Goal: Book appointment/travel/reservation

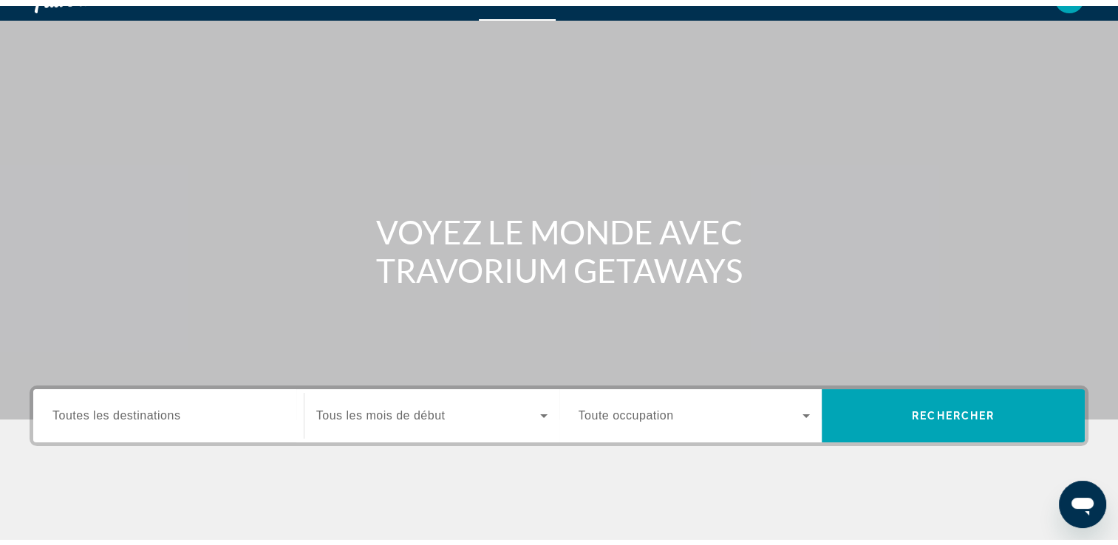
scroll to position [59, 0]
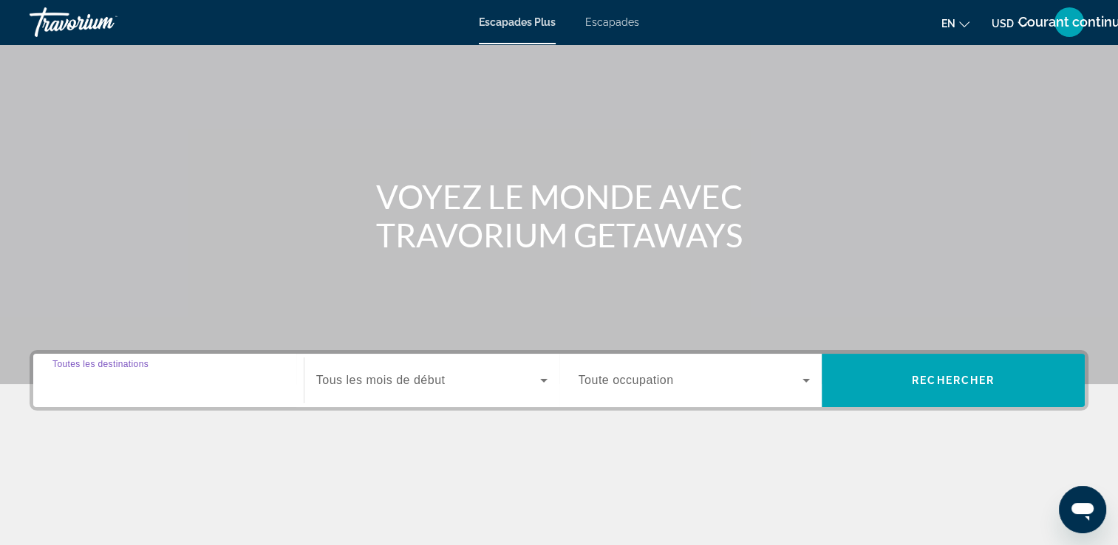
click at [237, 386] on input "Destination Toutes les destinations" at bounding box center [168, 381] width 232 height 18
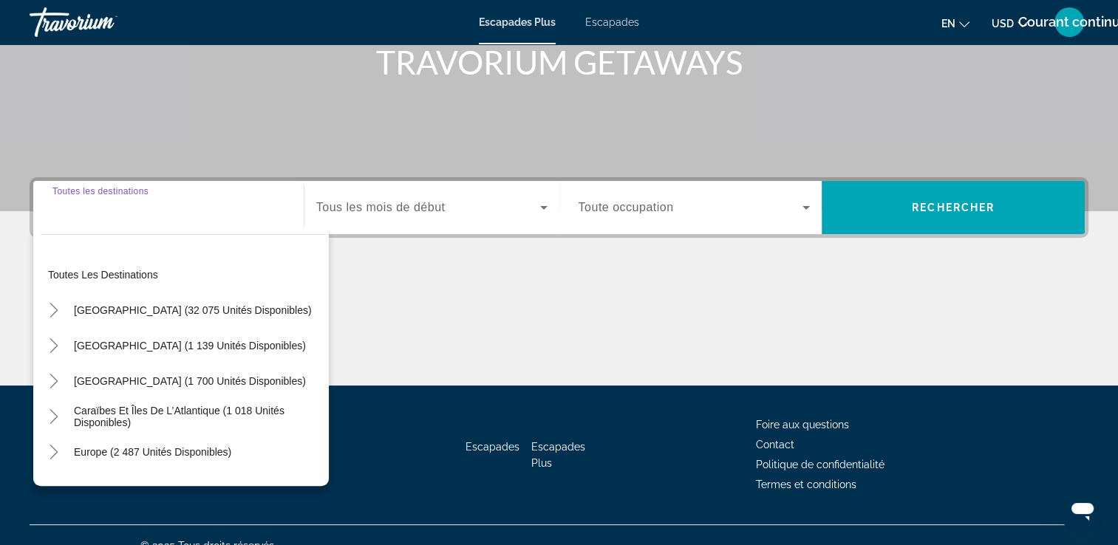
scroll to position [253, 0]
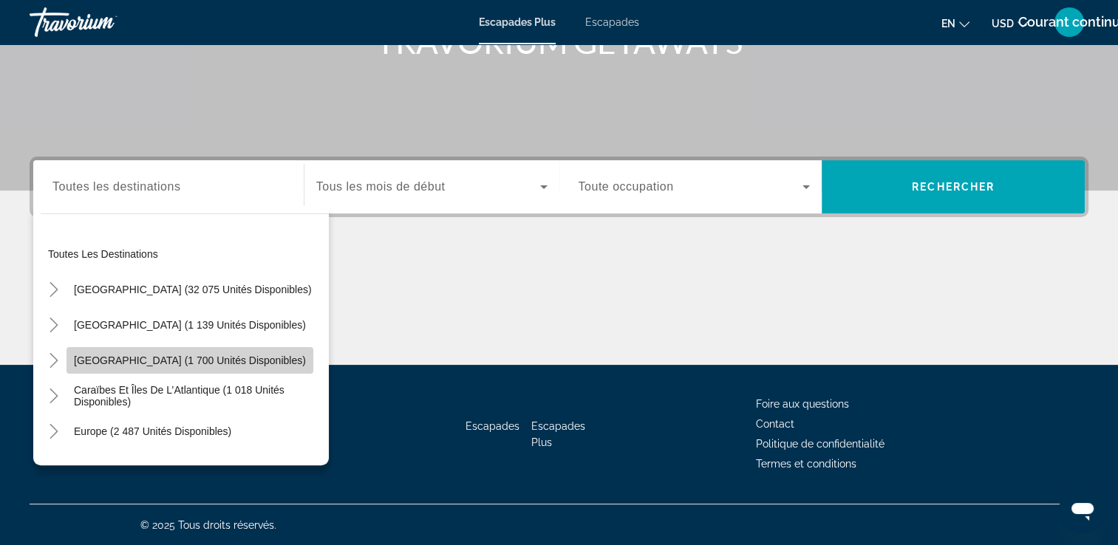
click at [233, 360] on span "Widget de recherche" at bounding box center [189, 360] width 247 height 35
type input "**********"
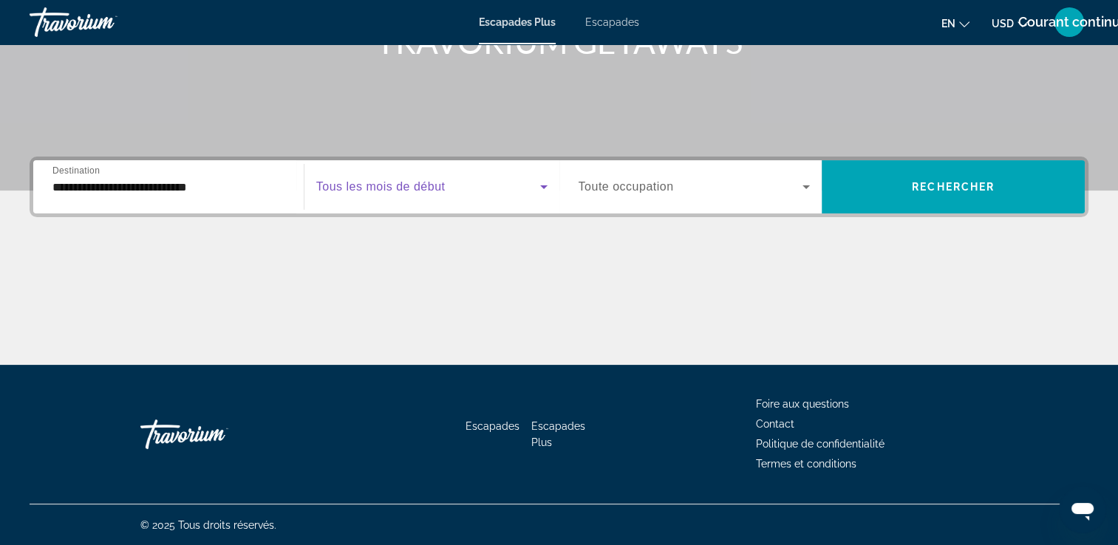
click at [541, 188] on icon "Widget de recherche" at bounding box center [544, 187] width 18 height 18
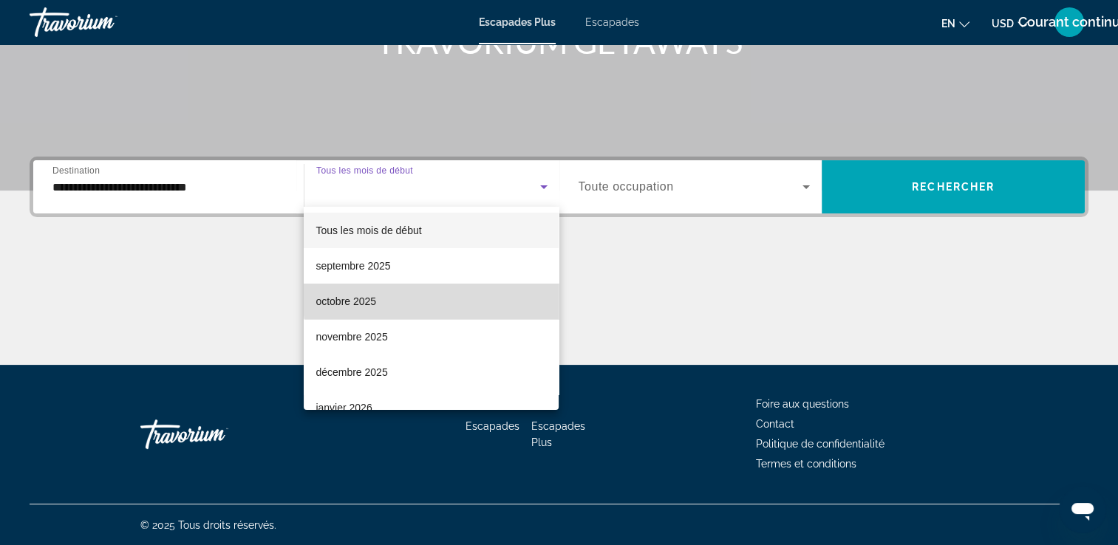
click at [493, 292] on mat-option "octobre 2025" at bounding box center [431, 301] width 255 height 35
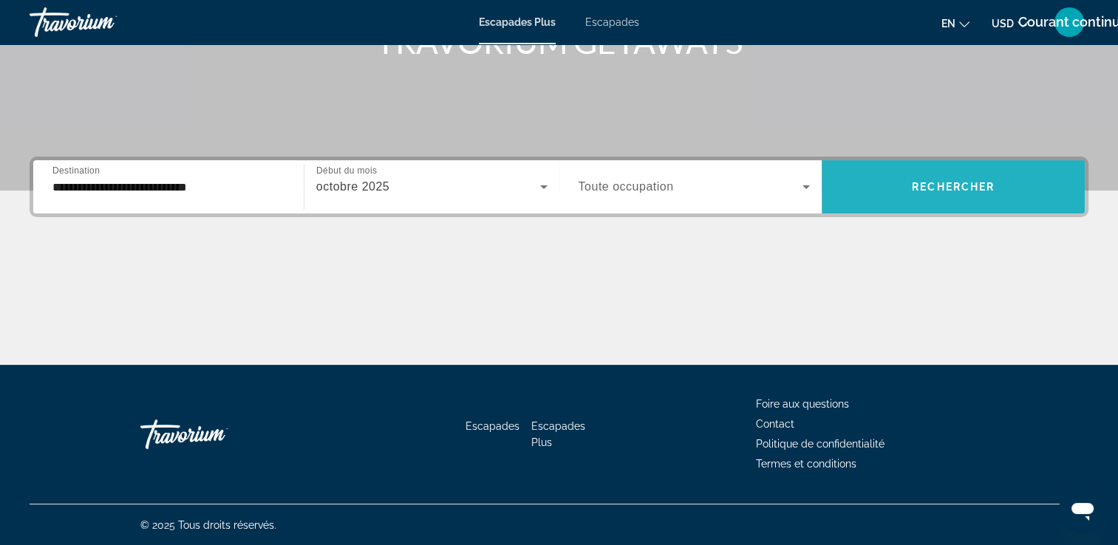
click at [926, 194] on span "Widget de recherche" at bounding box center [952, 186] width 263 height 35
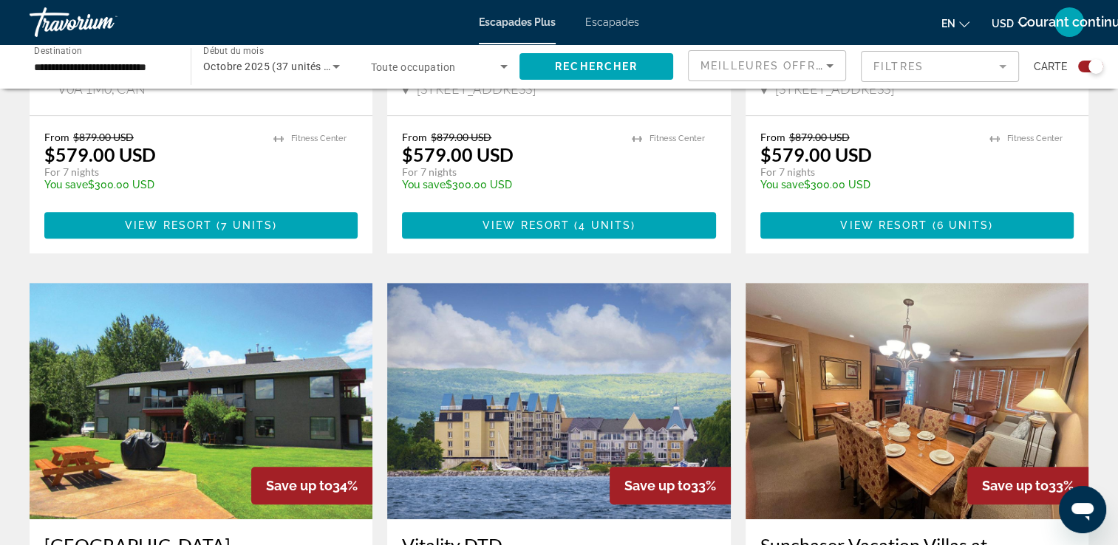
scroll to position [934, 0]
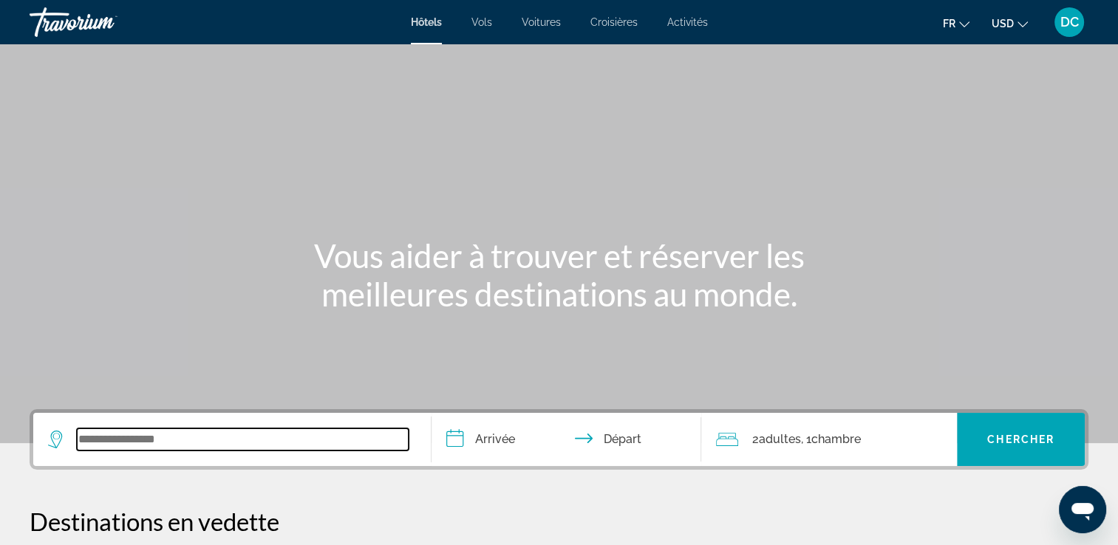
click at [195, 442] on input "Search widget" at bounding box center [243, 439] width 332 height 22
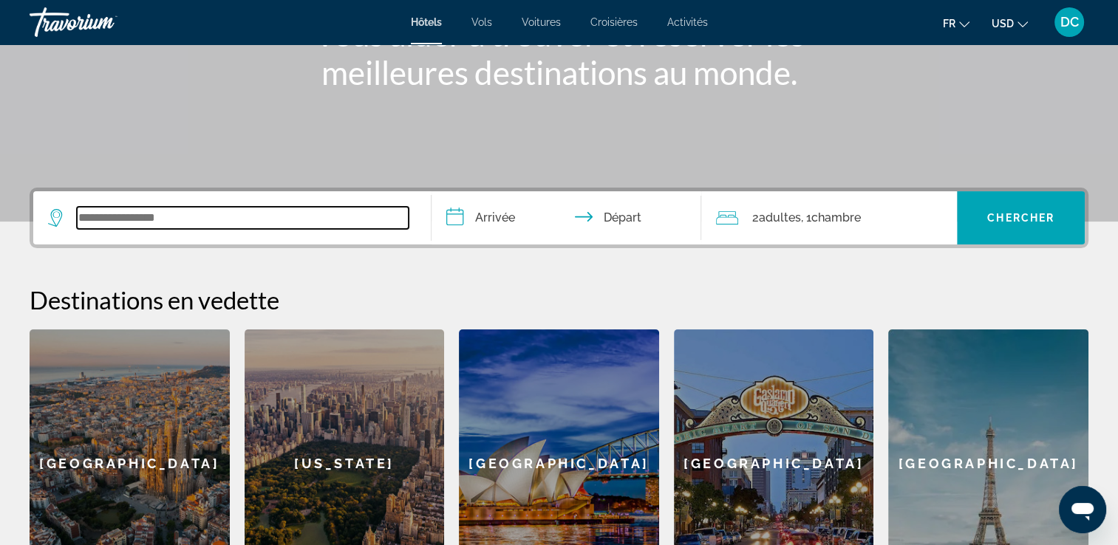
scroll to position [360, 0]
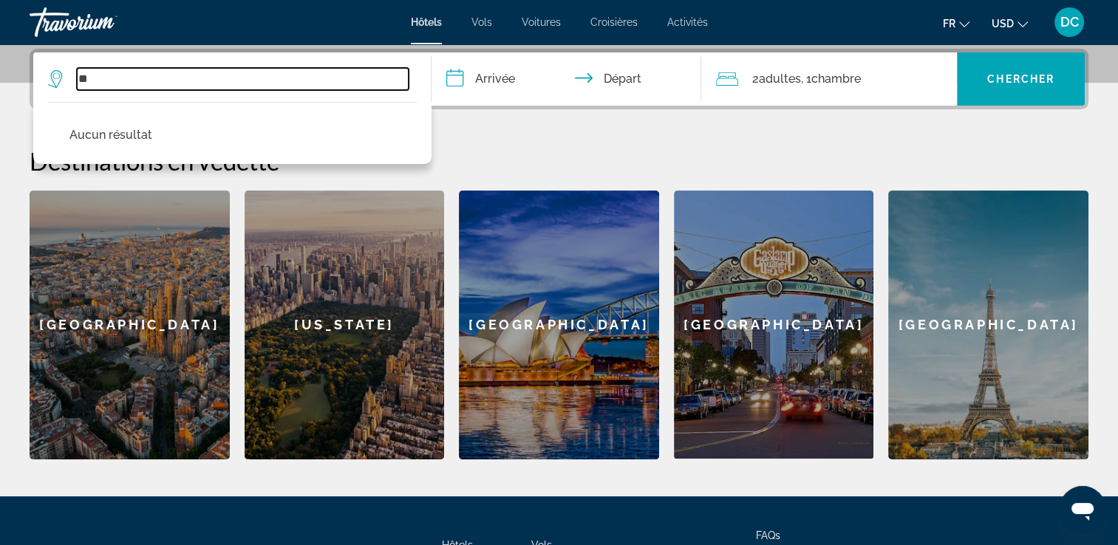
type input "*"
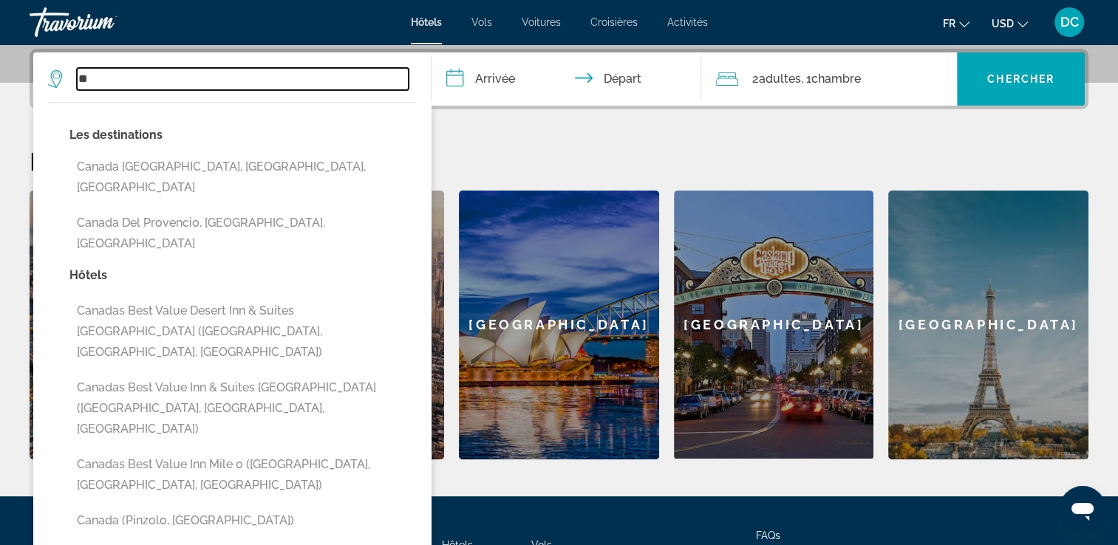
type input "*"
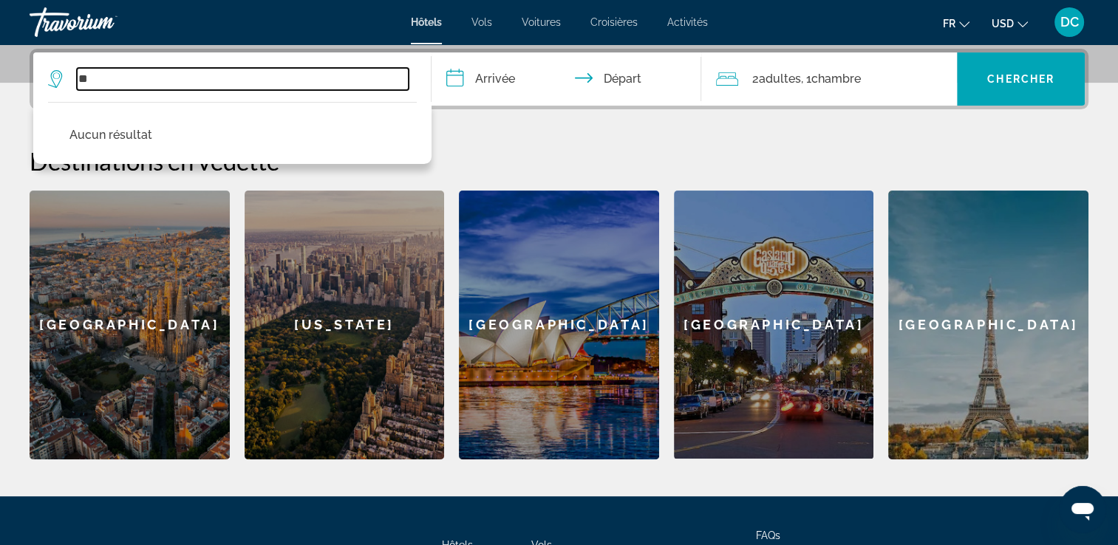
type input "*"
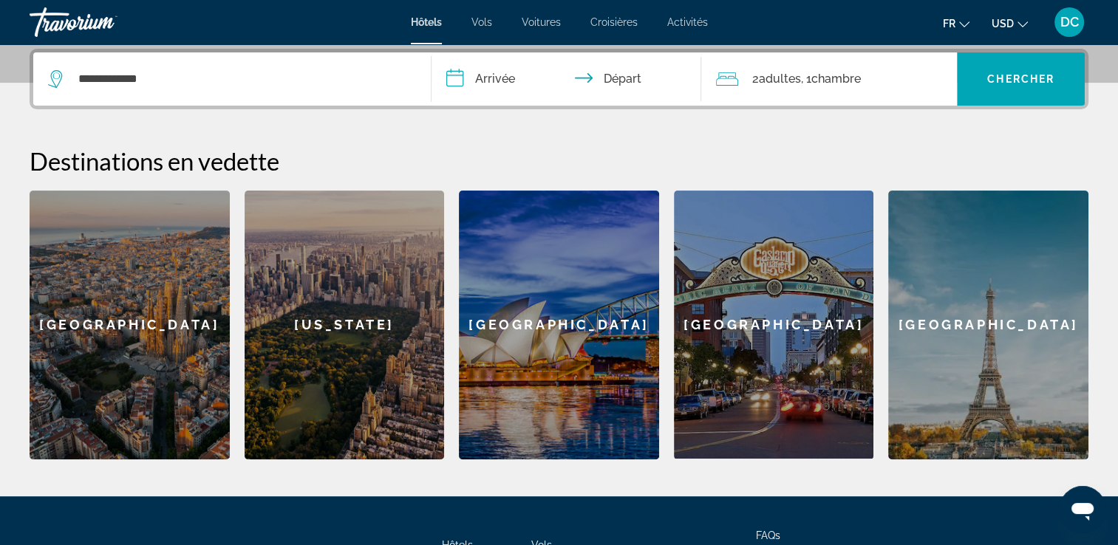
click at [508, 168] on h2 "Destinations en vedette" at bounding box center [559, 161] width 1059 height 30
click at [1020, 22] on icon "Change currency" at bounding box center [1022, 24] width 10 height 10
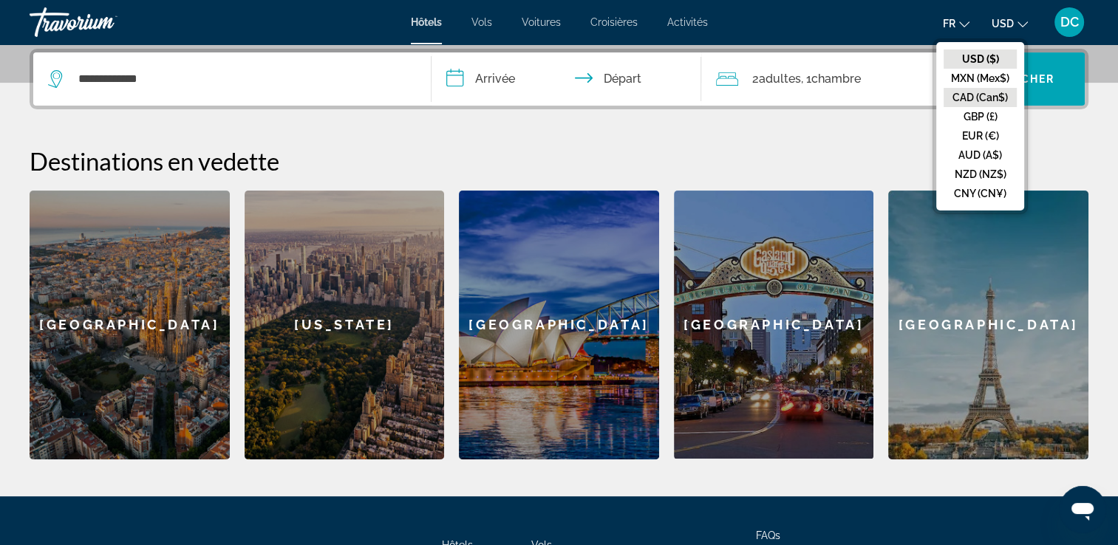
click at [996, 93] on button "CAD (Can$)" at bounding box center [979, 97] width 73 height 19
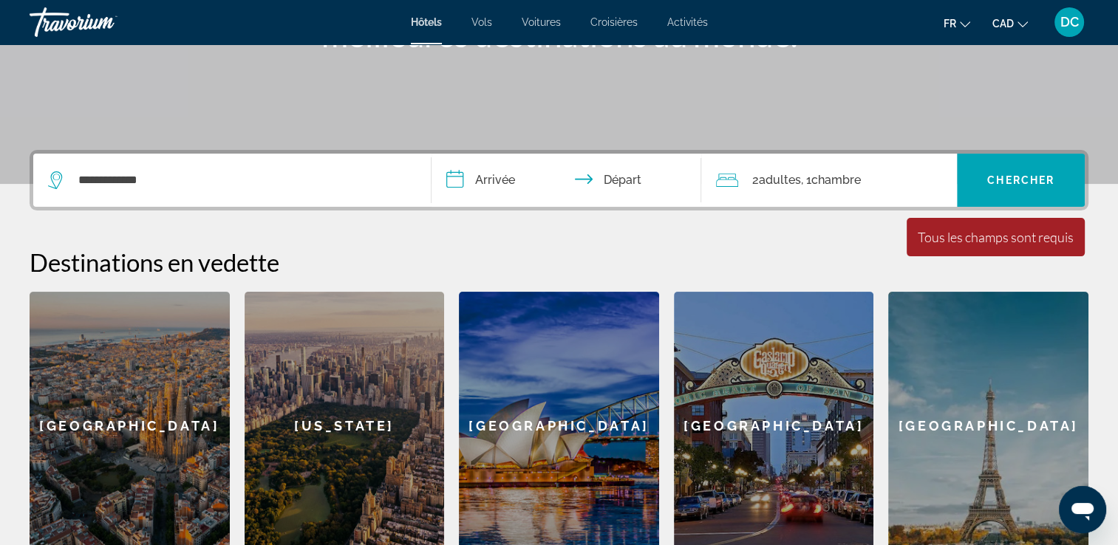
scroll to position [258, 0]
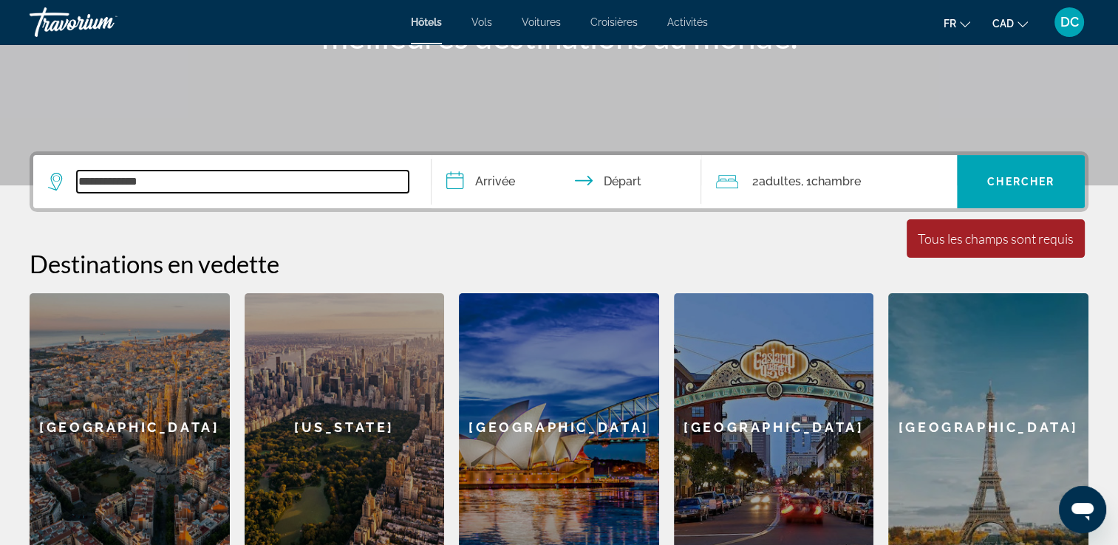
click at [166, 185] on input "**********" at bounding box center [243, 182] width 332 height 22
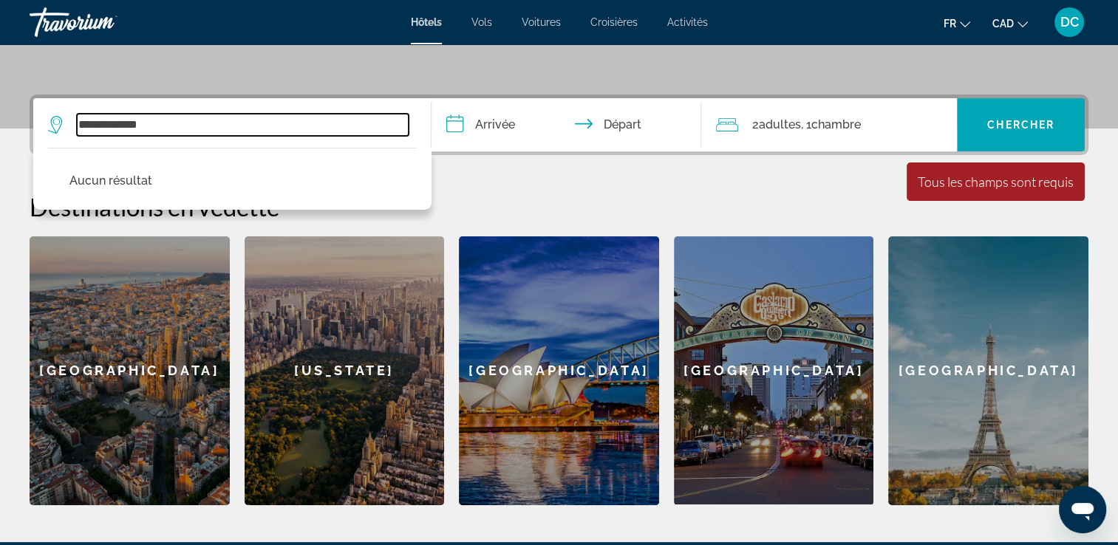
scroll to position [360, 0]
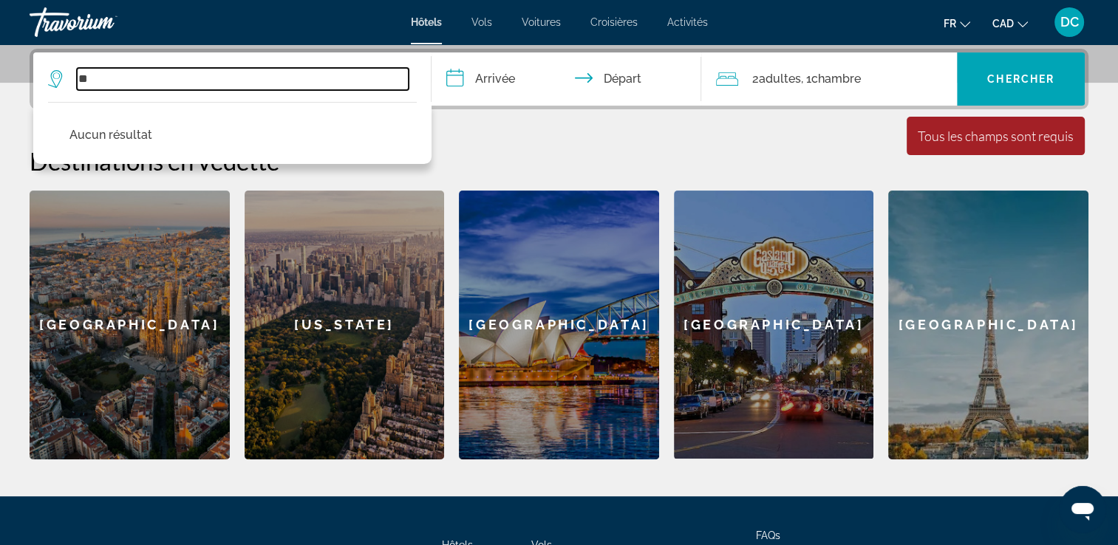
type input "*"
type input "******"
